Goal: Communication & Community: Answer question/provide support

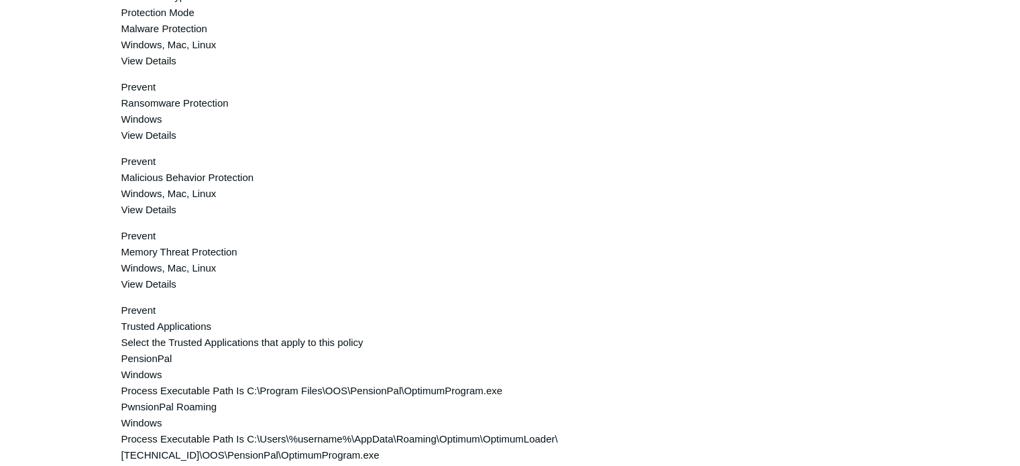
scroll to position [708, 0]
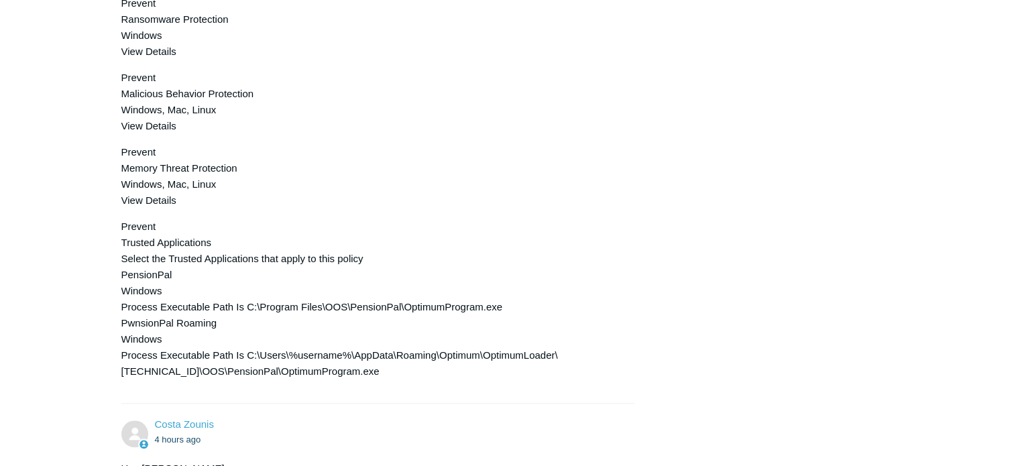
scroll to position [1329, 0]
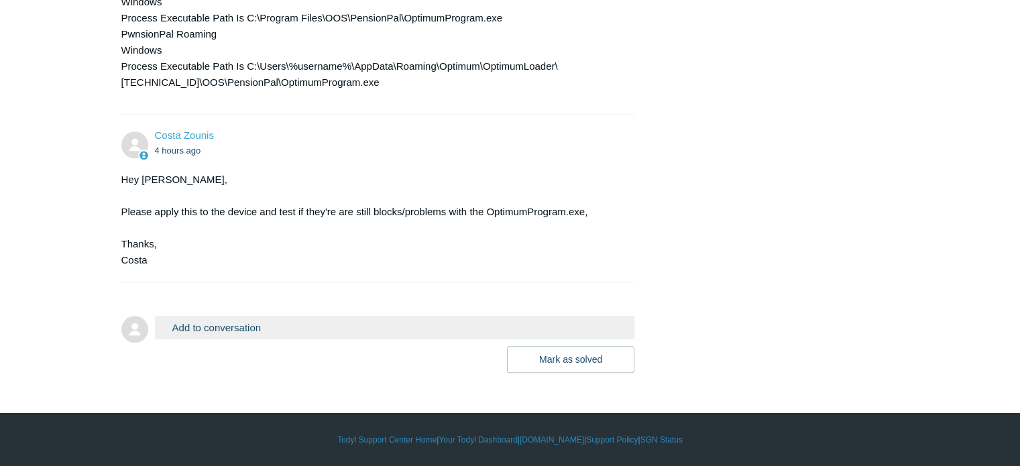
click at [227, 339] on button "Add to conversation" at bounding box center [395, 327] width 480 height 23
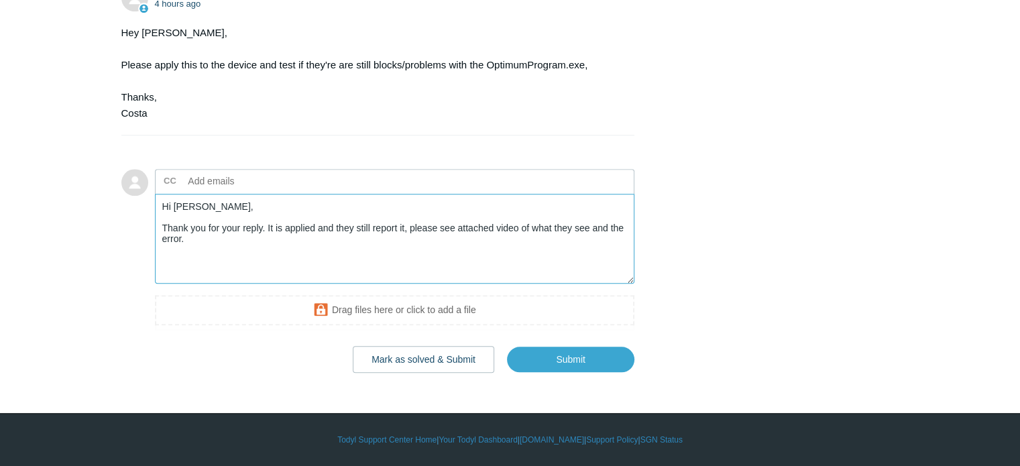
scroll to position [1492, 0]
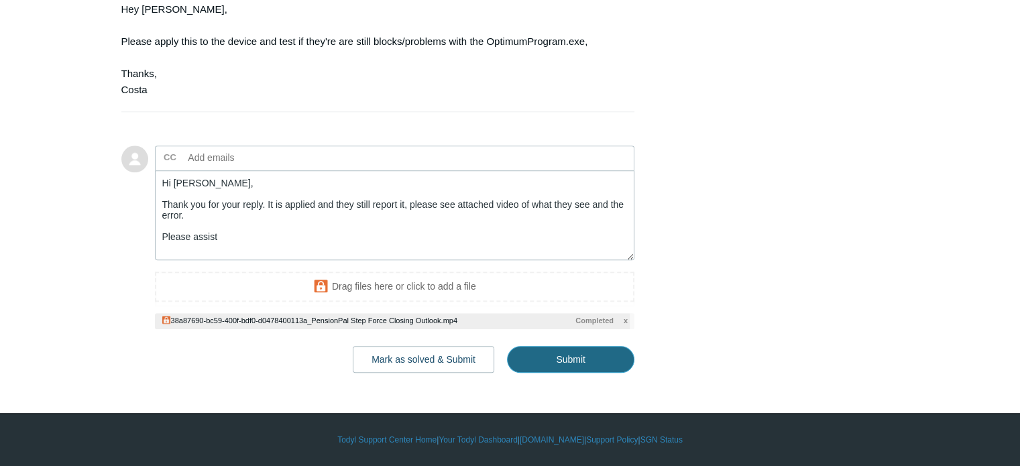
click at [537, 373] on input "Submit" at bounding box center [570, 359] width 127 height 27
type textarea "Hi Costa, Thank you for your reply. It is applied and they still report it, ple…"
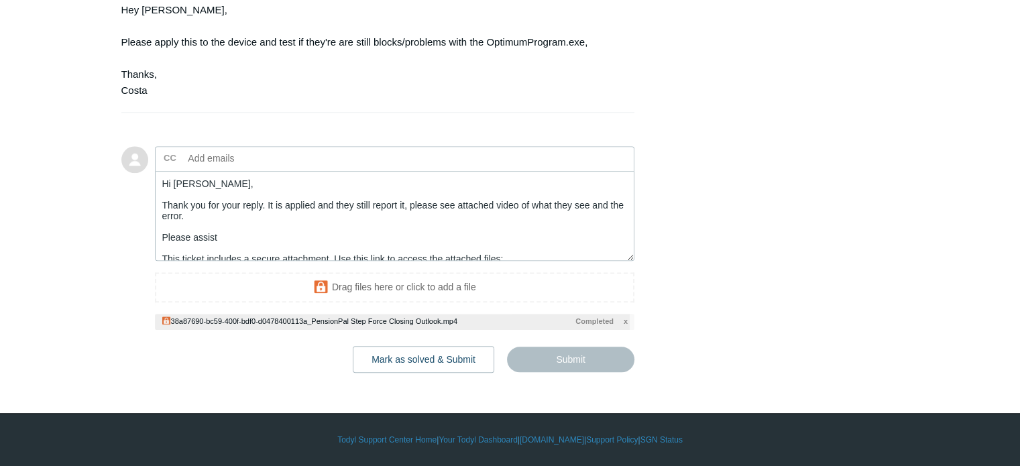
scroll to position [43, 0]
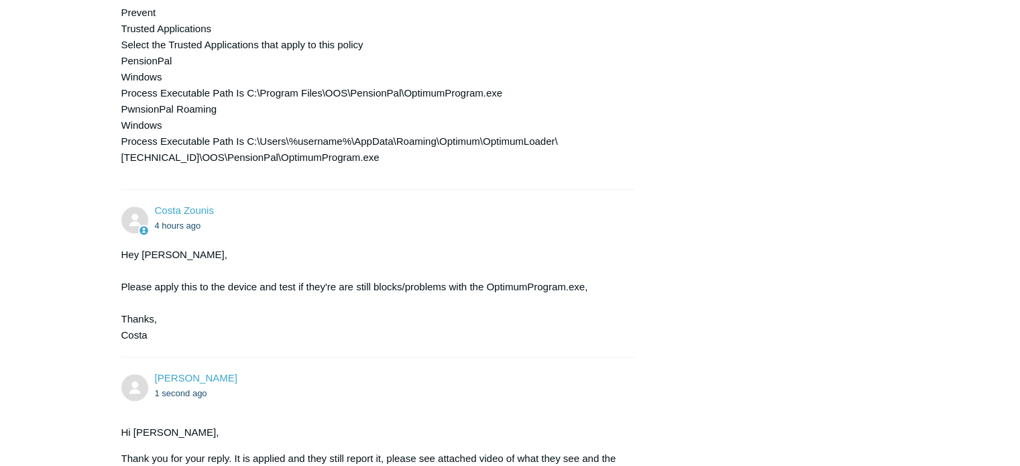
scroll to position [1596, 0]
